Goal: Understand process/instructions: Learn how to perform a task or action

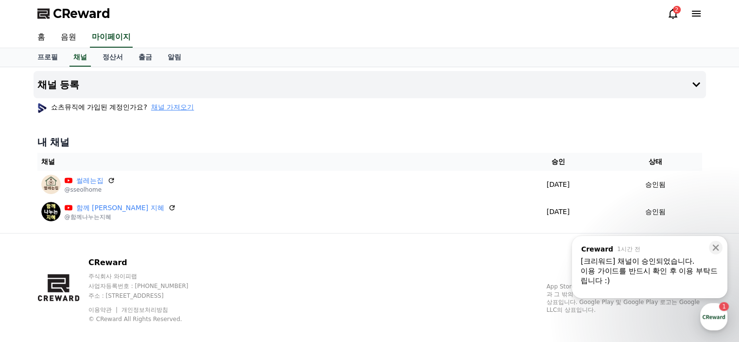
click at [668, 273] on div "이용 가이드를 반드시 확인 후 이용 부탁드립니다 :)" at bounding box center [650, 275] width 138 height 19
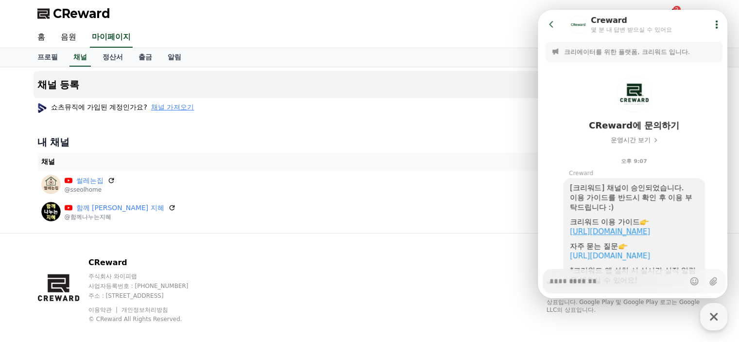
scroll to position [49, 0]
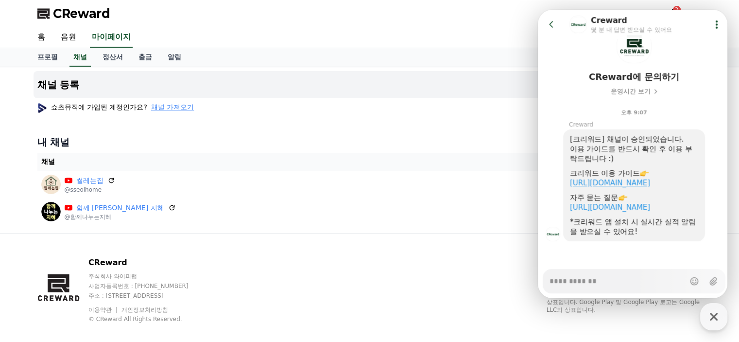
click at [651, 181] on link "[URL][DOMAIN_NAME]" at bounding box center [610, 182] width 80 height 9
click at [673, 232] on div "*크리워드 앱 설치 시 실시간 실적 알림을 받으실 수 있어요!" at bounding box center [634, 226] width 128 height 19
click at [555, 241] on img at bounding box center [553, 234] width 15 height 15
type textarea "*"
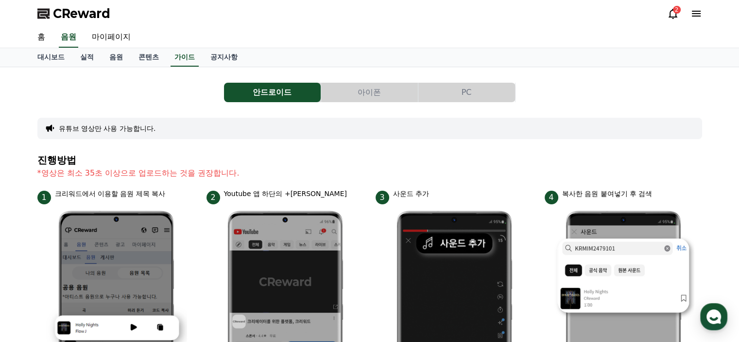
click at [366, 92] on button "아이폰" at bounding box center [369, 92] width 97 height 19
